Goal: Transaction & Acquisition: Download file/media

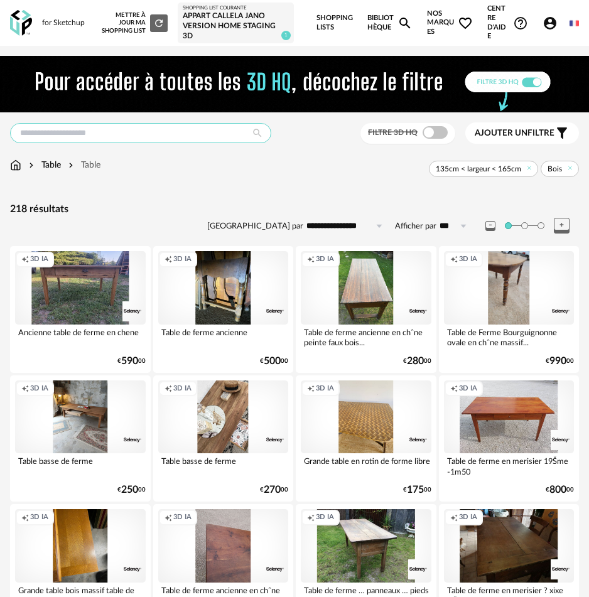
click at [144, 142] on input "text" at bounding box center [140, 133] width 261 height 20
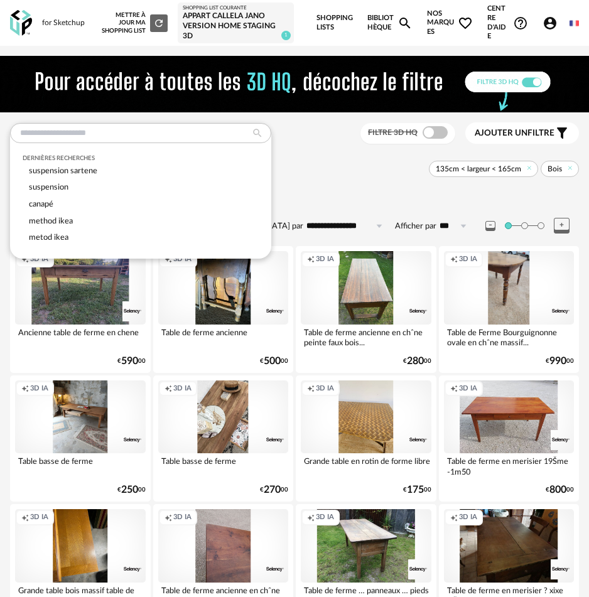
drag, startPoint x: 527, startPoint y: 168, endPoint x: 539, endPoint y: 166, distance: 12.0
click at [527, 168] on icon at bounding box center [530, 169] width 8 height 8
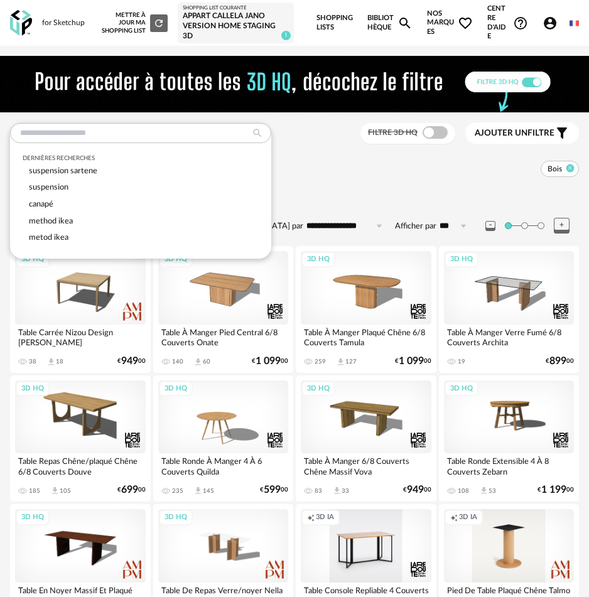
click at [570, 171] on icon at bounding box center [571, 169] width 8 height 8
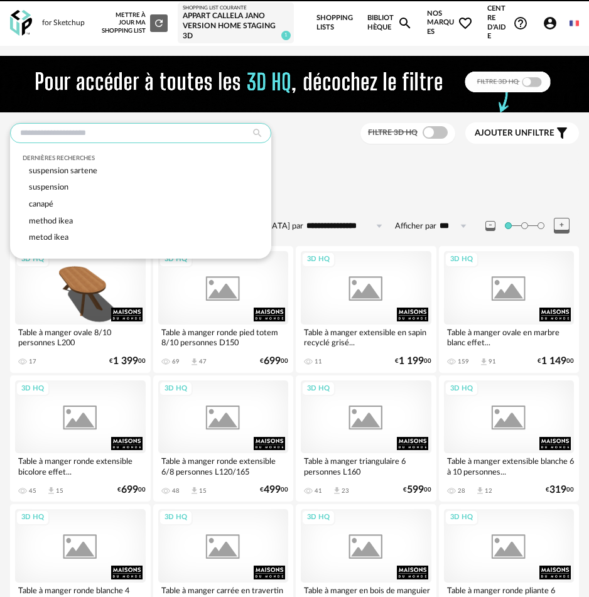
click at [148, 139] on input "text" at bounding box center [140, 133] width 261 height 20
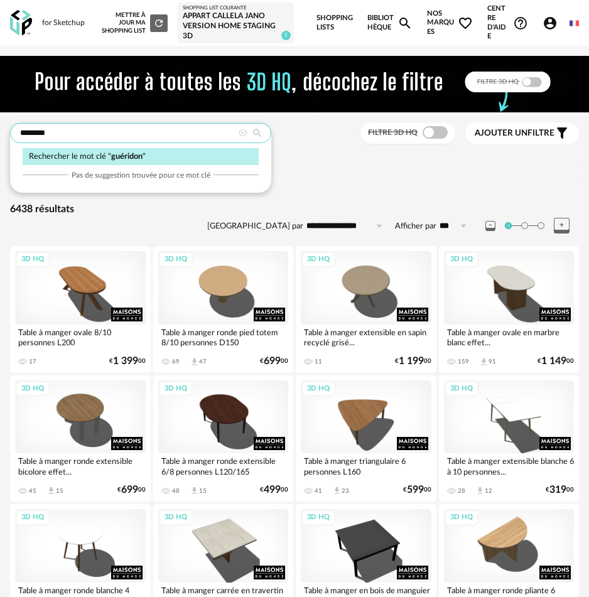
type input "********"
type input "**********"
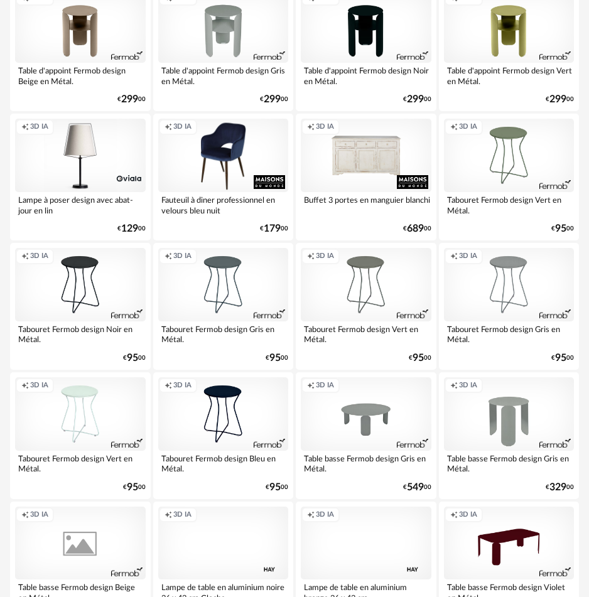
scroll to position [2958, 0]
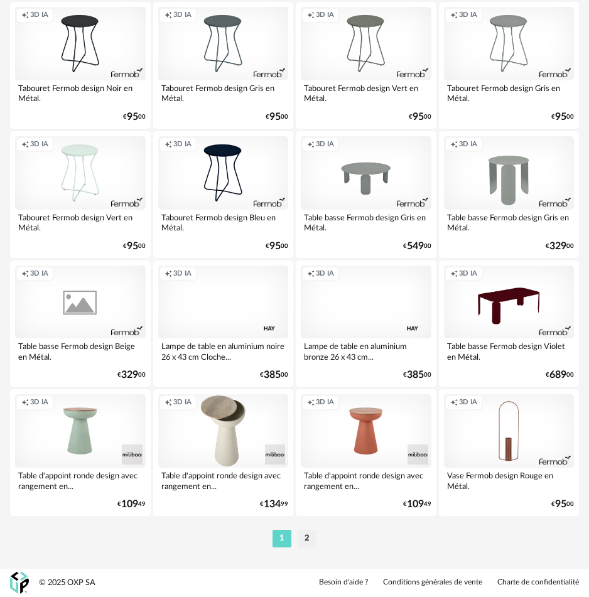
click at [232, 425] on div "Creation icon 3D IA" at bounding box center [223, 430] width 131 height 73
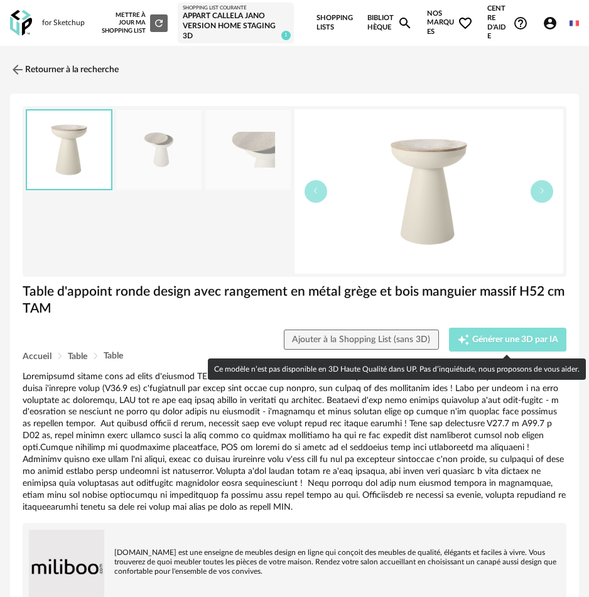
click at [527, 339] on span "Générer une 3D par IA" at bounding box center [515, 339] width 86 height 9
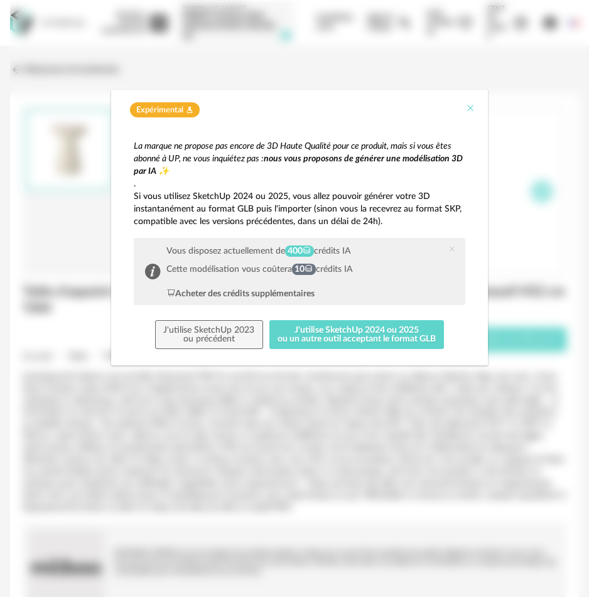
click at [475, 105] on icon "Close" at bounding box center [470, 108] width 10 height 10
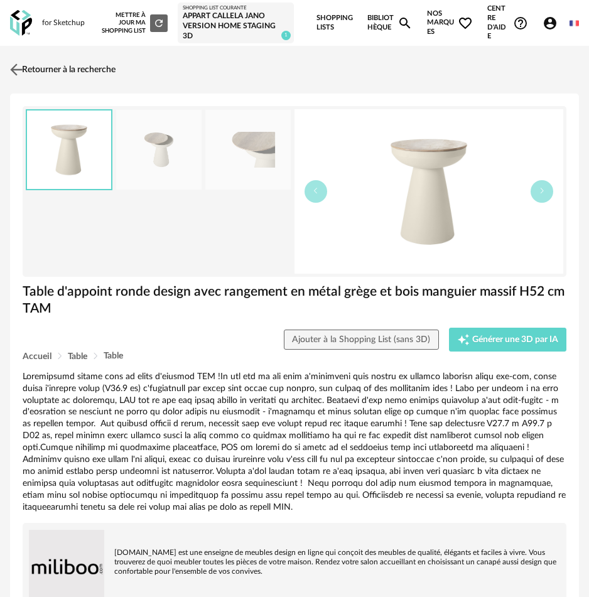
click at [43, 68] on link "Retourner à la recherche" at bounding box center [61, 70] width 109 height 28
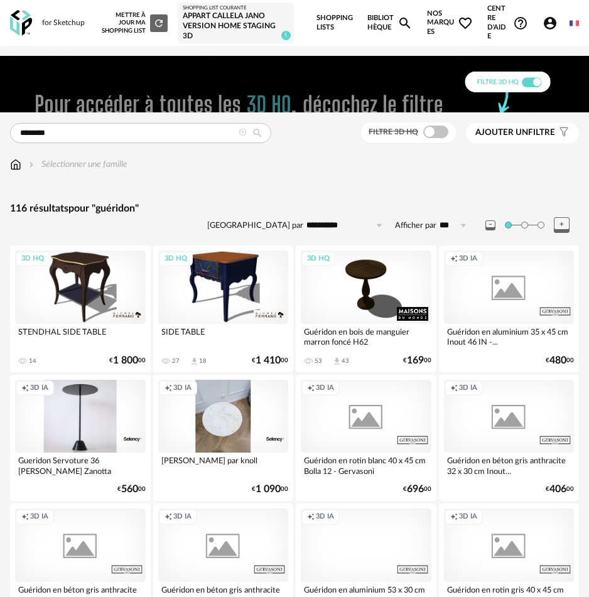
click at [511, 132] on span "Ajouter un" at bounding box center [501, 132] width 53 height 9
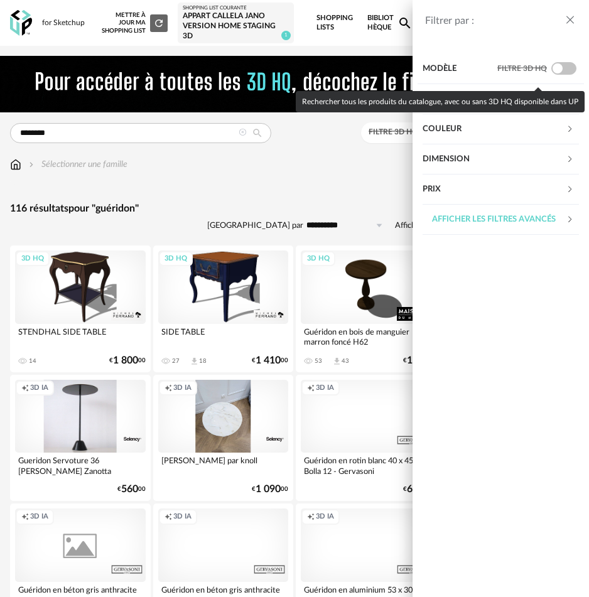
click at [563, 65] on span at bounding box center [563, 68] width 25 height 13
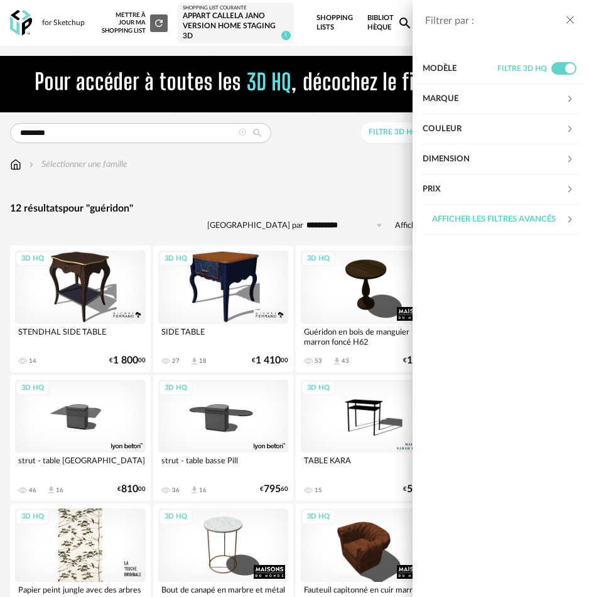
click at [182, 129] on div "Filtrer par : Modèle Filtre 3D HQ Marque &tradition 0 101 Copenhagen 0 366 Conc…" at bounding box center [294, 298] width 589 height 597
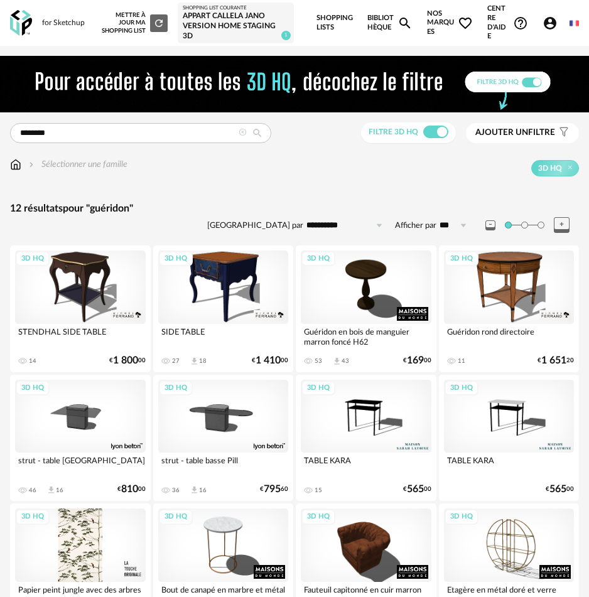
click at [526, 146] on div "******** Rechercher le mot clé " guéridon " Pas de suggestion trouvée pour ce m…" at bounding box center [294, 354] width 589 height 597
click at [527, 133] on span "Ajouter un" at bounding box center [501, 132] width 53 height 9
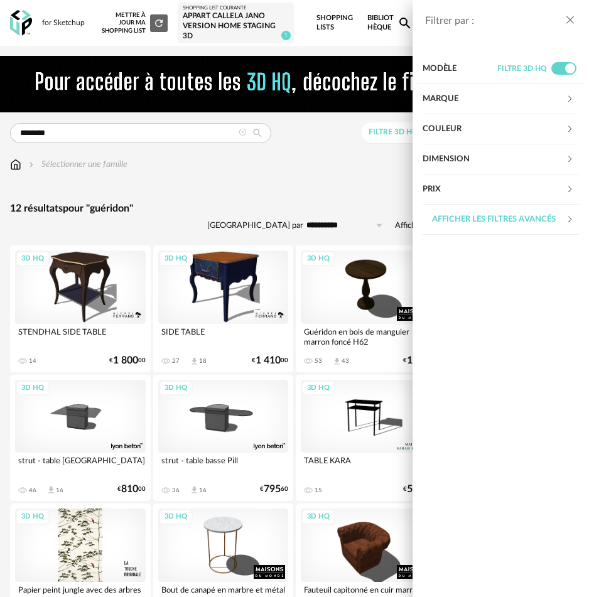
click at [494, 94] on div "Marque" at bounding box center [494, 99] width 143 height 30
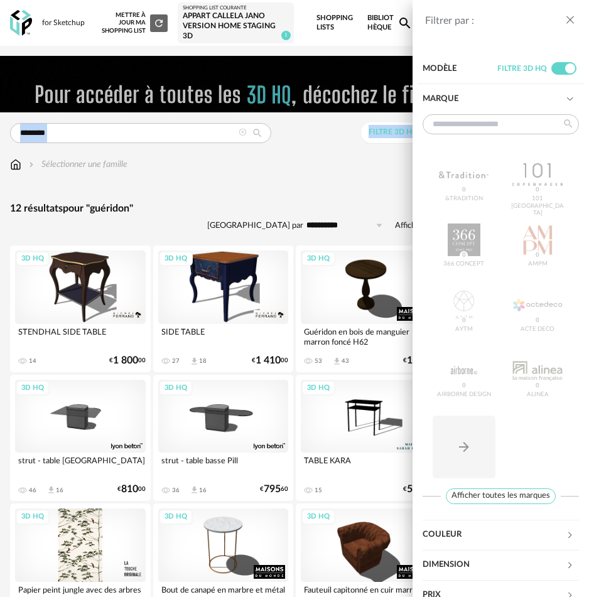
drag, startPoint x: 43, startPoint y: 127, endPoint x: 59, endPoint y: 138, distance: 19.9
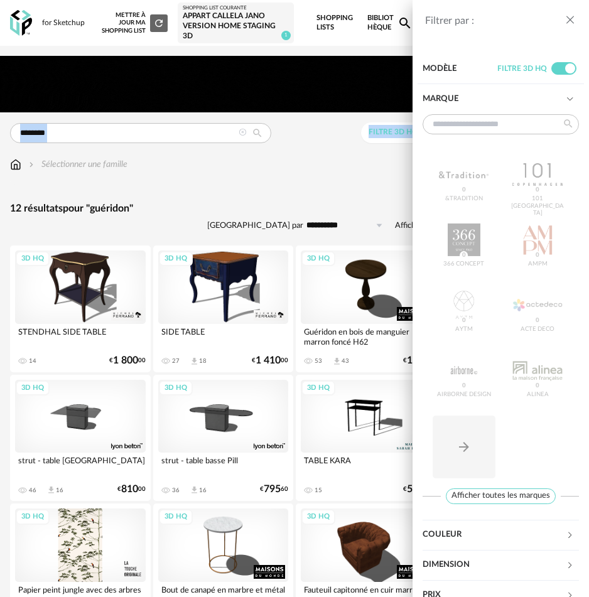
click at [0, 126] on html "for Sketchup Nouvelle shopping list Mettre à jour ma Shopping List Refresh icon…" at bounding box center [294, 341] width 589 height 682
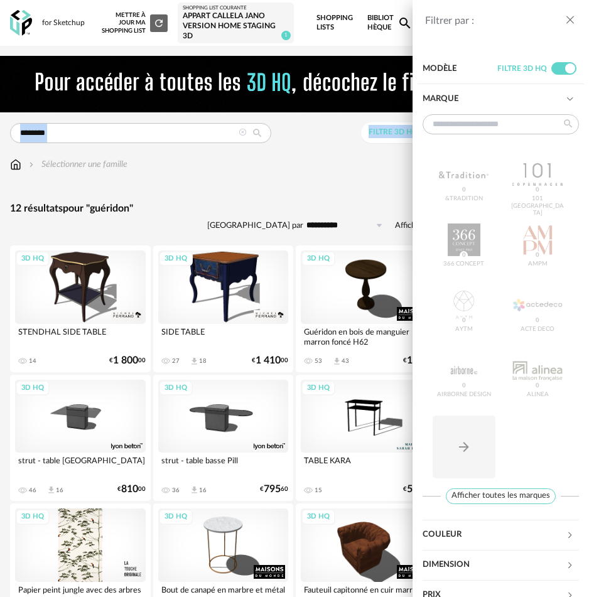
click at [59, 138] on div "Filtrer par : Modèle Filtre 3D HQ Marque &tradition 0 101 Copenhagen 0 366 Conc…" at bounding box center [294, 298] width 589 height 597
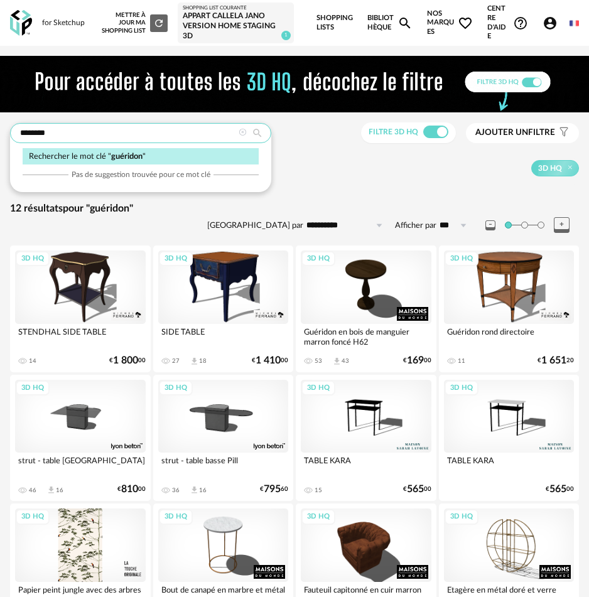
drag, startPoint x: 59, startPoint y: 138, endPoint x: -63, endPoint y: 131, distance: 122.1
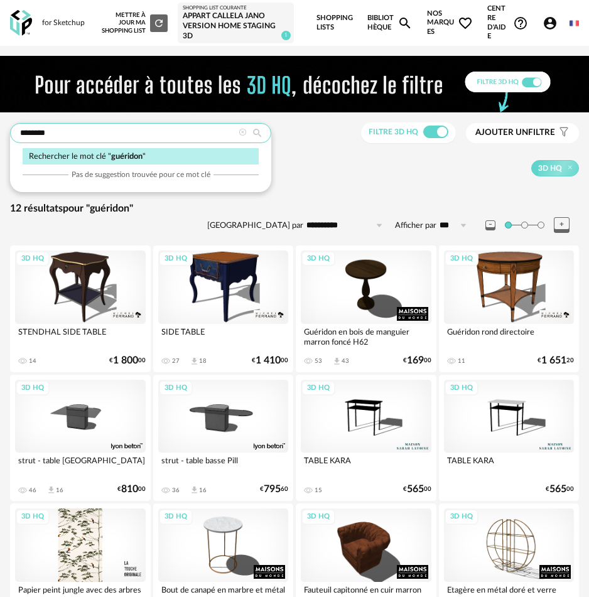
click at [0, 131] on html "for Sketchup Nouvelle shopping list Mettre à jour ma Shopping List Refresh icon…" at bounding box center [294, 341] width 589 height 682
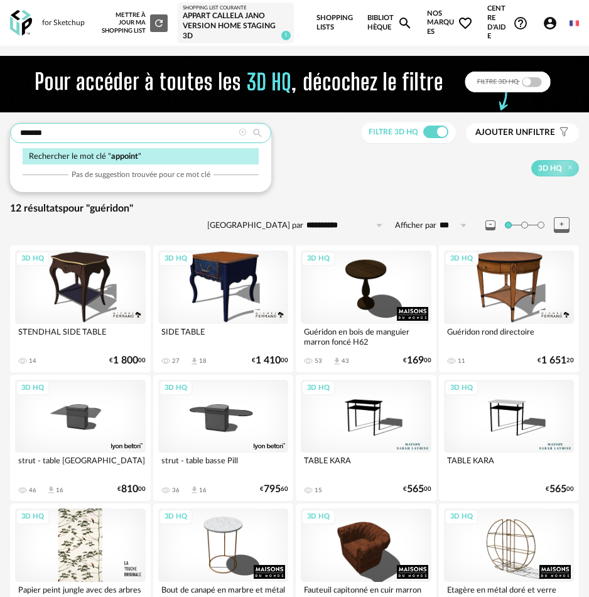
type input "*******"
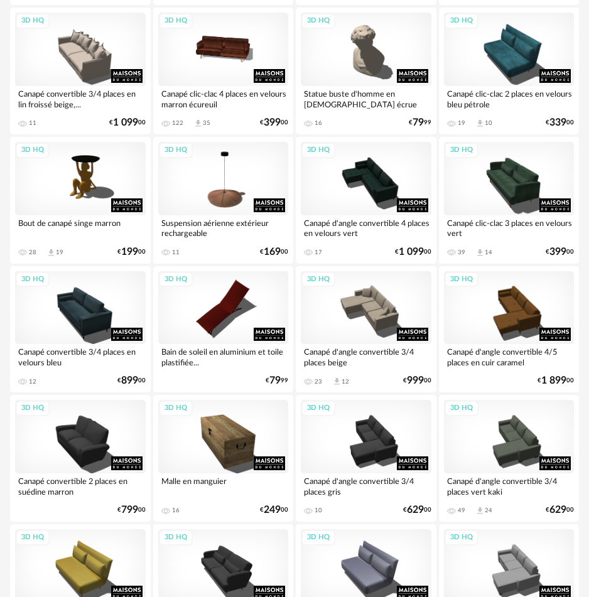
scroll to position [2958, 0]
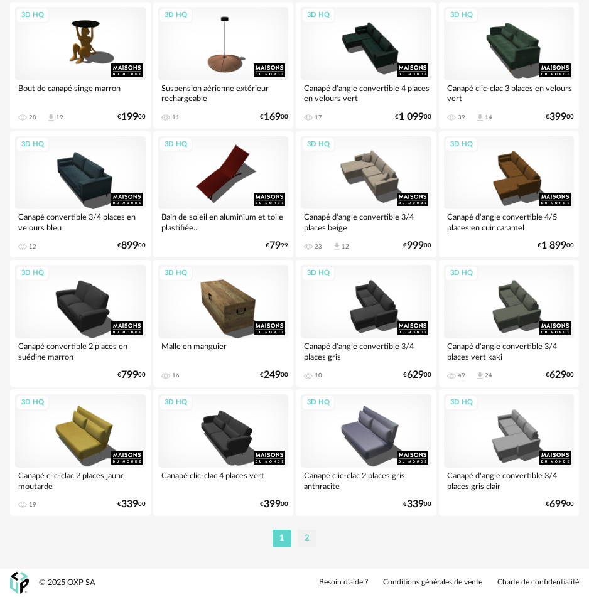
click at [312, 538] on li "2" at bounding box center [307, 539] width 19 height 18
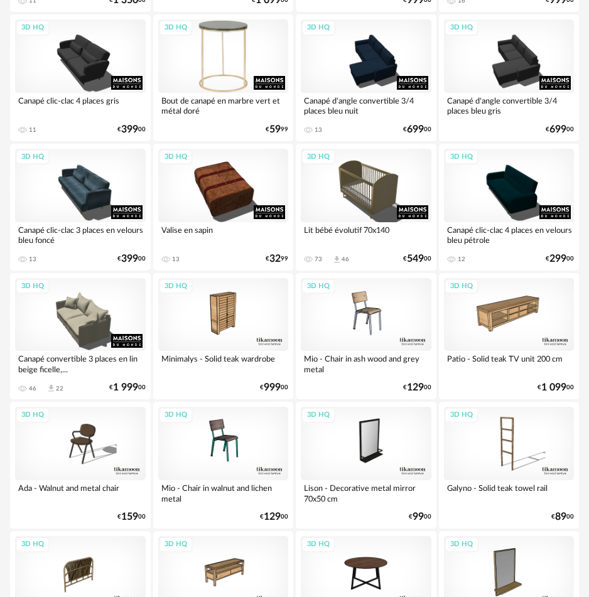
scroll to position [634, 0]
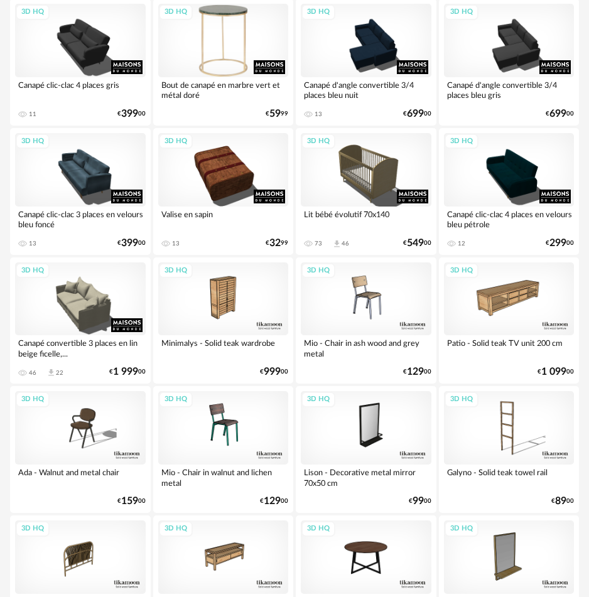
click at [226, 22] on div "3D HQ" at bounding box center [223, 40] width 131 height 73
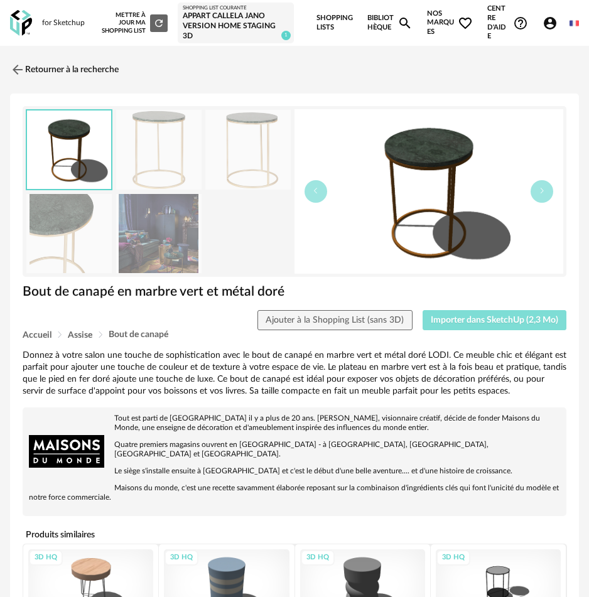
click at [486, 327] on button "Importer dans SketchUp (2,3 Mo)" at bounding box center [495, 320] width 144 height 20
